Goal: Information Seeking & Learning: Learn about a topic

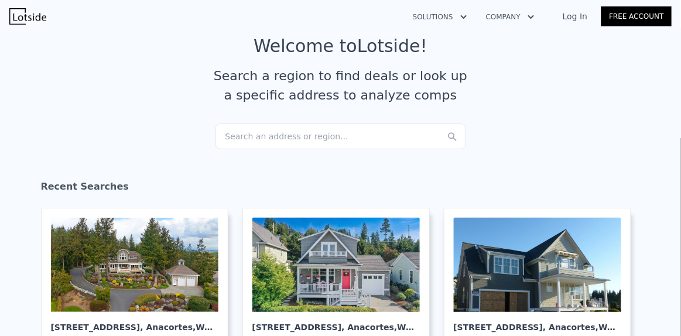
scroll to position [39, 0]
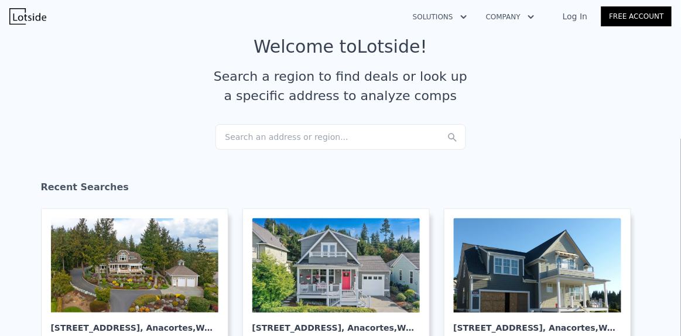
click at [298, 136] on div "Search an address or region..." at bounding box center [341, 137] width 251 height 26
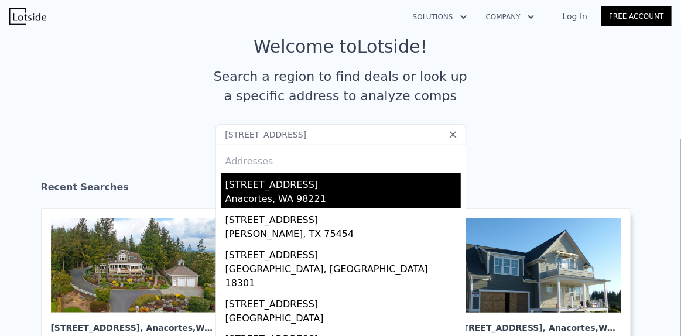
type input "[STREET_ADDRESS]"
click at [269, 190] on div "[STREET_ADDRESS]" at bounding box center [342, 182] width 235 height 19
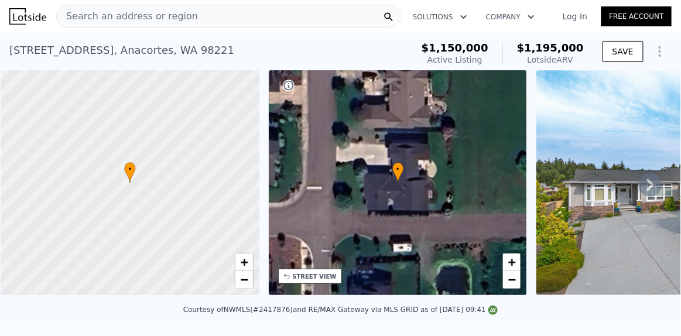
click at [161, 12] on span "Search an address or region" at bounding box center [127, 16] width 141 height 14
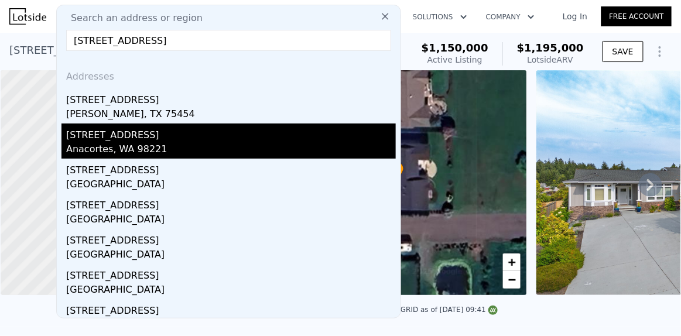
type input "[STREET_ADDRESS]"
click at [109, 133] on div "[STREET_ADDRESS]" at bounding box center [231, 133] width 330 height 19
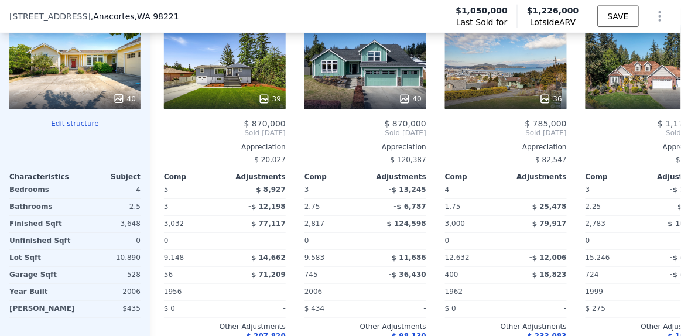
scroll to position [1447, 0]
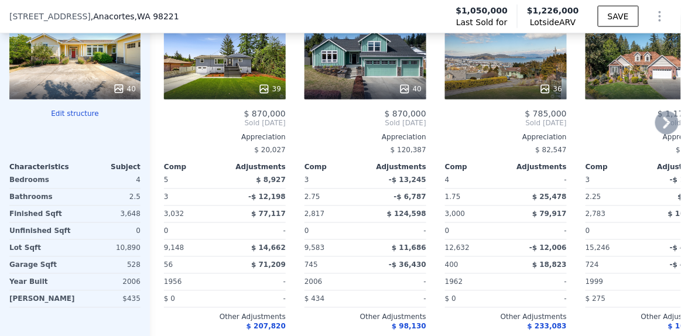
click at [658, 120] on icon at bounding box center [666, 122] width 23 height 23
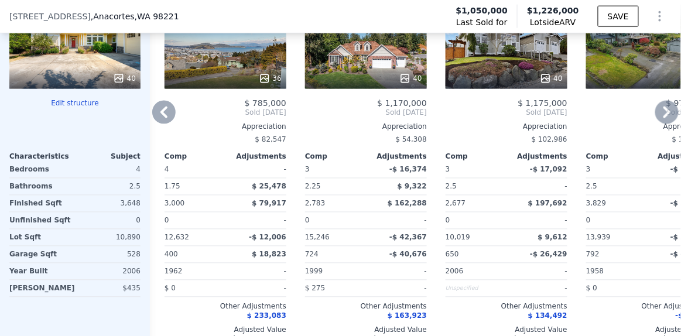
scroll to position [1435, 0]
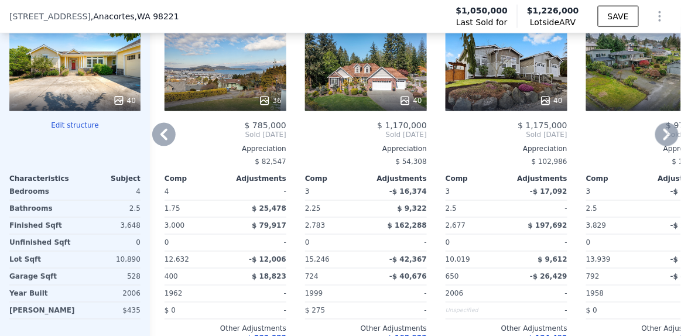
click at [664, 134] on icon at bounding box center [667, 135] width 7 height 12
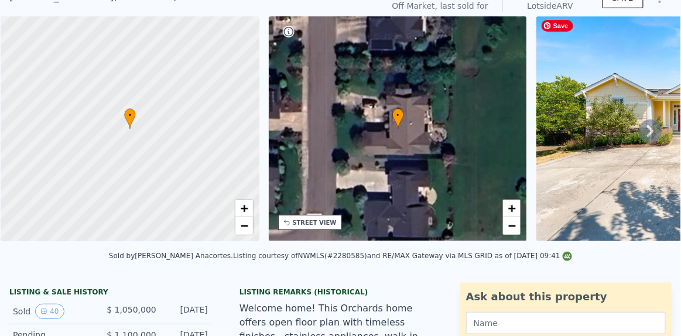
scroll to position [0, 0]
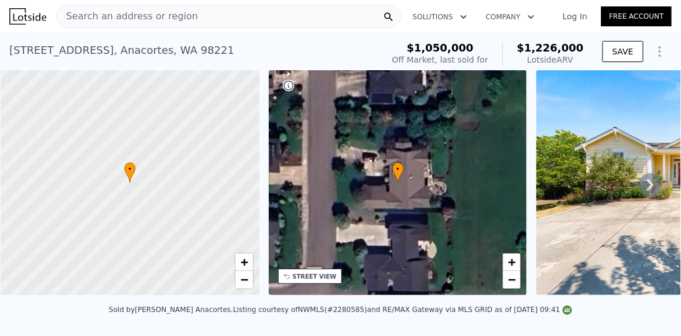
click at [639, 186] on icon at bounding box center [650, 184] width 23 height 23
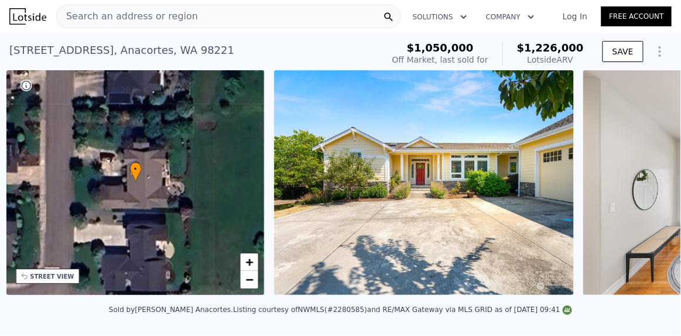
scroll to position [0, 272]
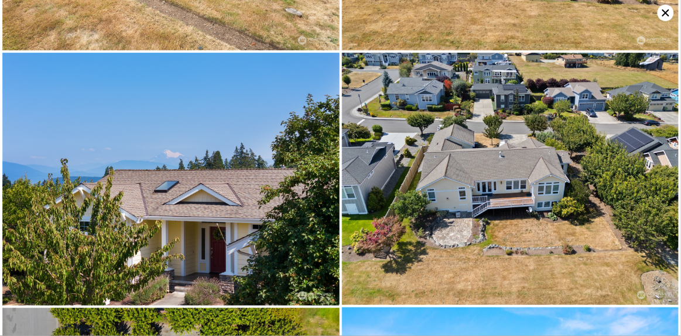
scroll to position [4542, 0]
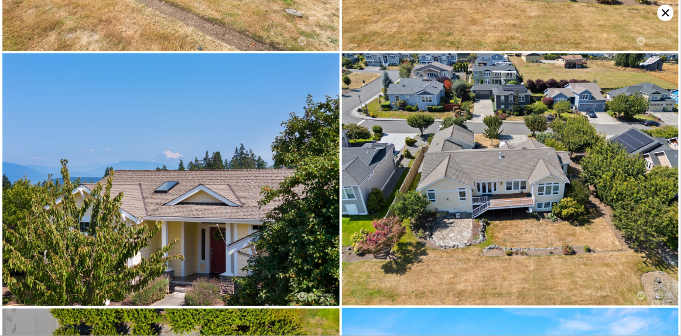
click at [666, 8] on icon at bounding box center [666, 13] width 16 height 16
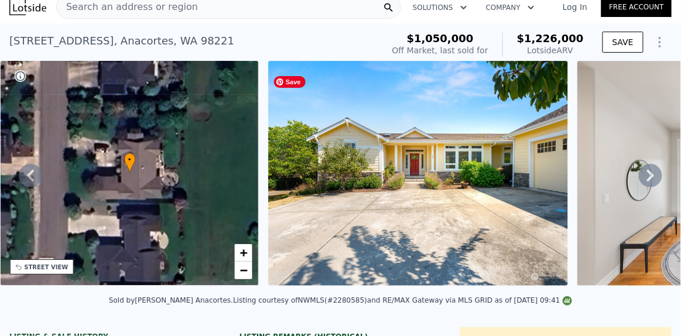
scroll to position [0, 0]
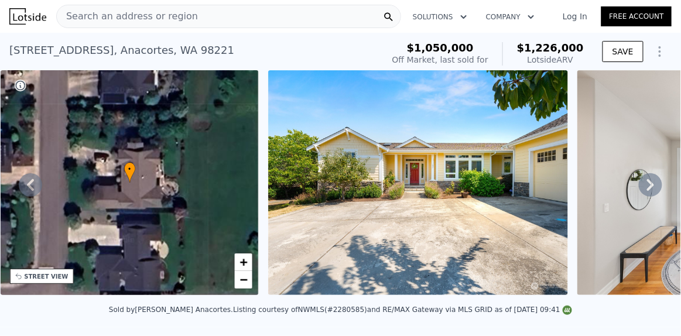
click at [165, 20] on span "Search an address or region" at bounding box center [127, 16] width 141 height 14
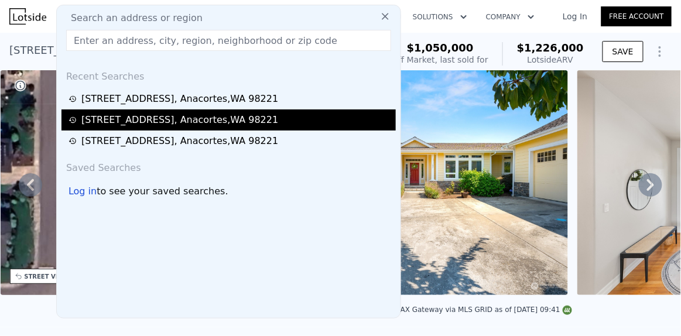
click at [146, 122] on div "[STREET_ADDRESS]" at bounding box center [179, 120] width 197 height 14
type input "4"
type input "2.75"
type input "1510"
type input "2817"
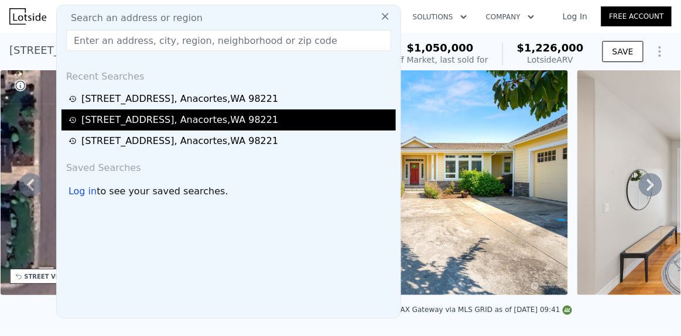
type input "6098"
type input "17860"
checkbox input "false"
type input "$ 1,195,000"
type input "5"
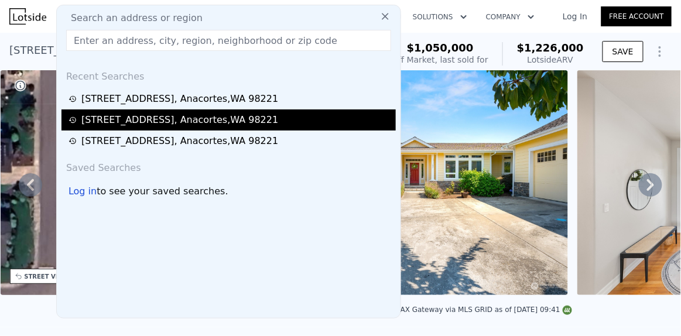
type input "-$ 114,927"
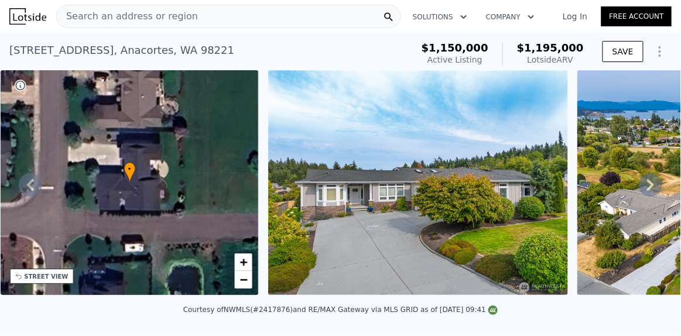
click at [127, 15] on span "Search an address or region" at bounding box center [127, 16] width 141 height 14
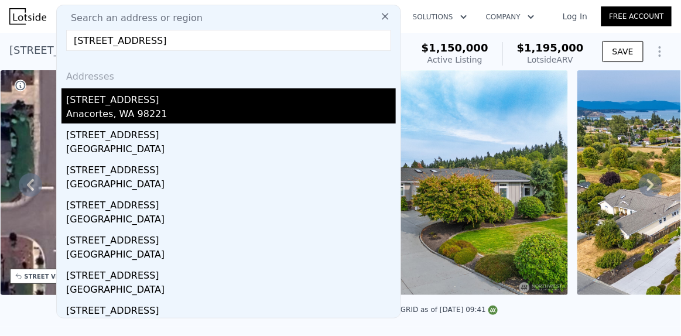
type input "[STREET_ADDRESS]"
click at [81, 107] on div "Anacortes, WA 98221" at bounding box center [231, 115] width 330 height 16
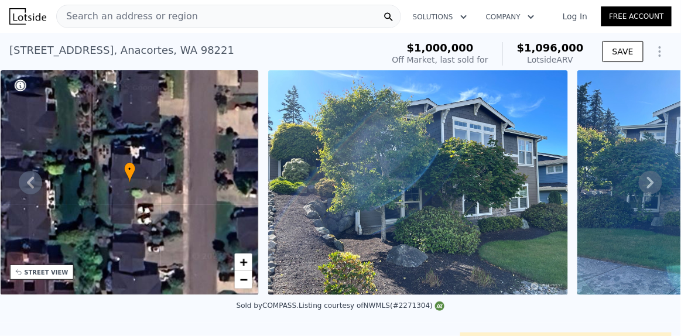
scroll to position [1, 0]
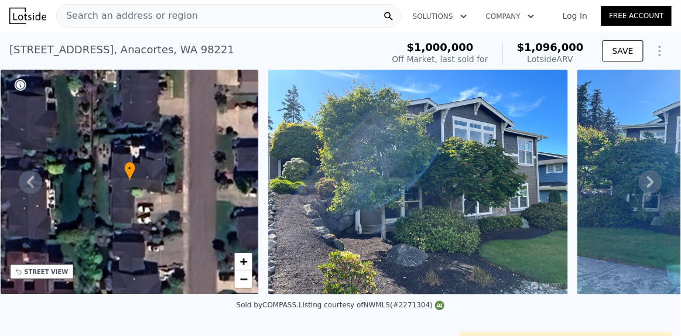
click at [642, 179] on icon at bounding box center [650, 181] width 23 height 23
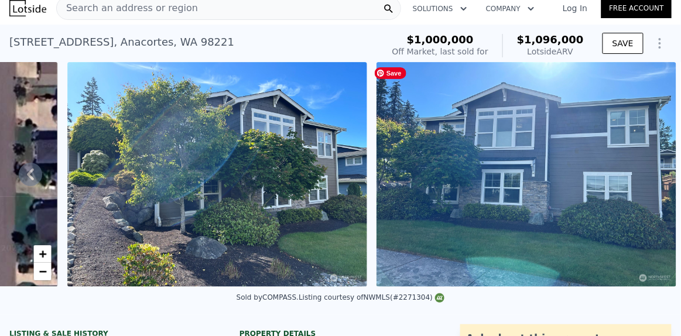
scroll to position [6, 0]
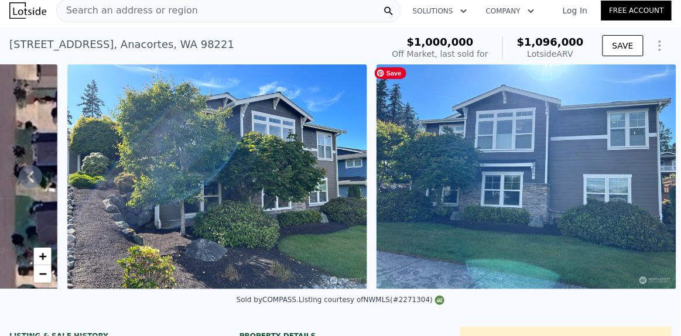
click at [495, 141] on img at bounding box center [527, 176] width 300 height 225
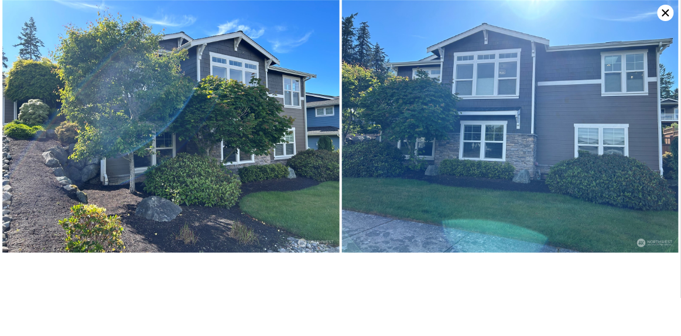
click at [665, 13] on icon at bounding box center [665, 12] width 7 height 7
